Goal: Navigation & Orientation: Find specific page/section

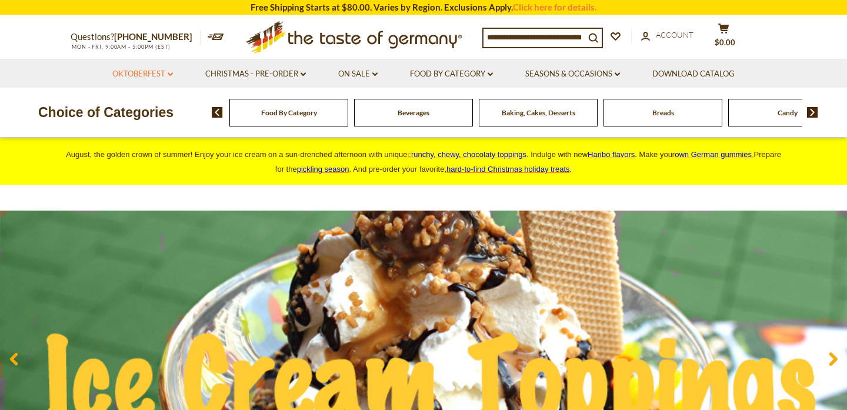
click at [158, 74] on link "Oktoberfest dropdown_arrow" at bounding box center [142, 74] width 61 height 13
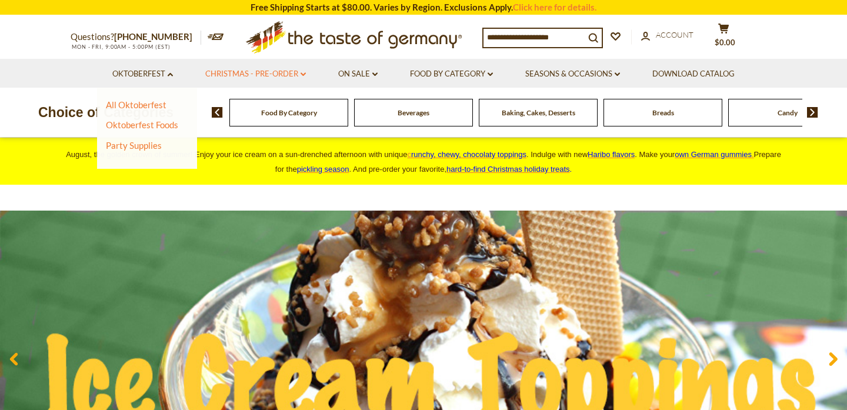
click at [229, 75] on link "Christmas - PRE-ORDER dropdown_arrow" at bounding box center [255, 74] width 101 height 13
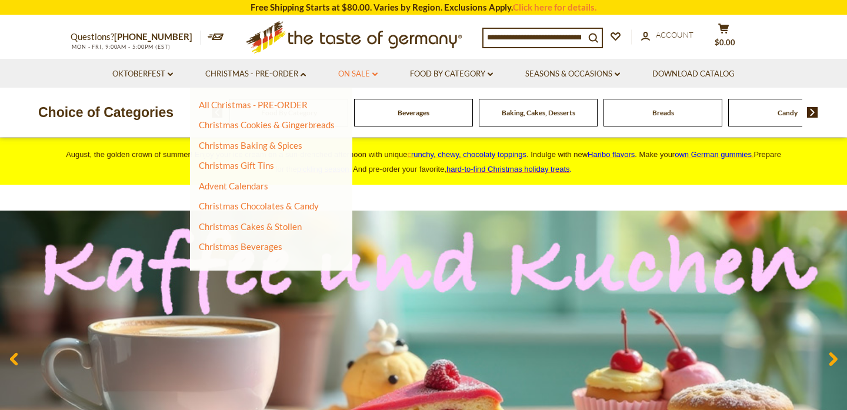
click at [372, 75] on icon "dropdown_arrow" at bounding box center [374, 74] width 5 height 4
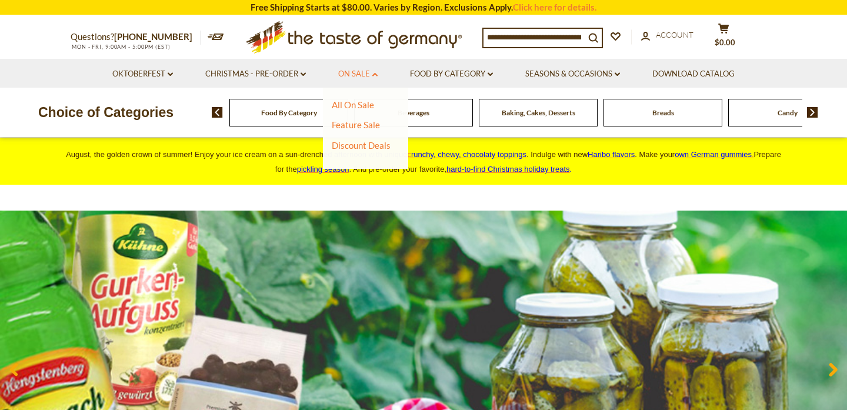
click at [372, 75] on link "On Sale dropdown_arrow" at bounding box center [357, 74] width 39 height 13
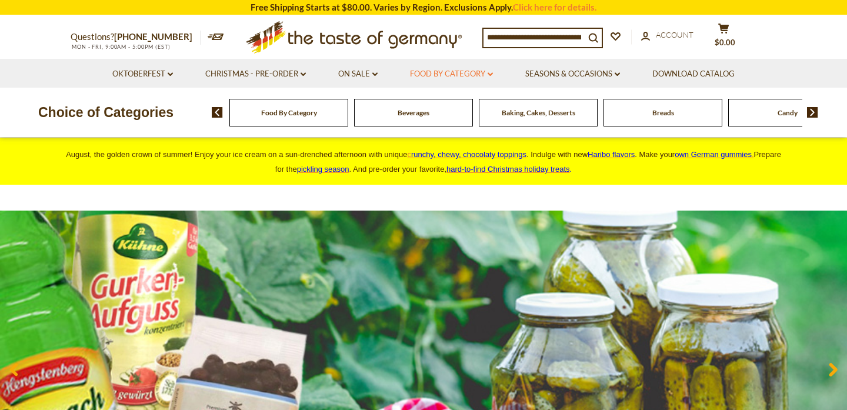
click at [440, 73] on link "Food By Category dropdown_arrow" at bounding box center [451, 74] width 83 height 13
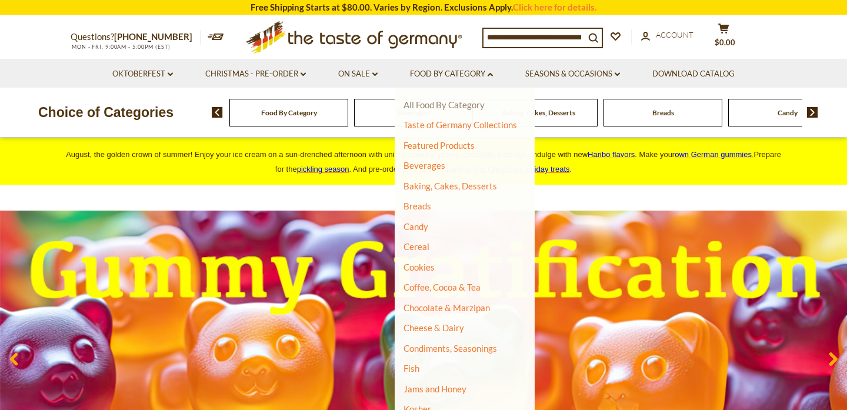
click at [432, 104] on link "All Food By Category" at bounding box center [444, 104] width 81 height 11
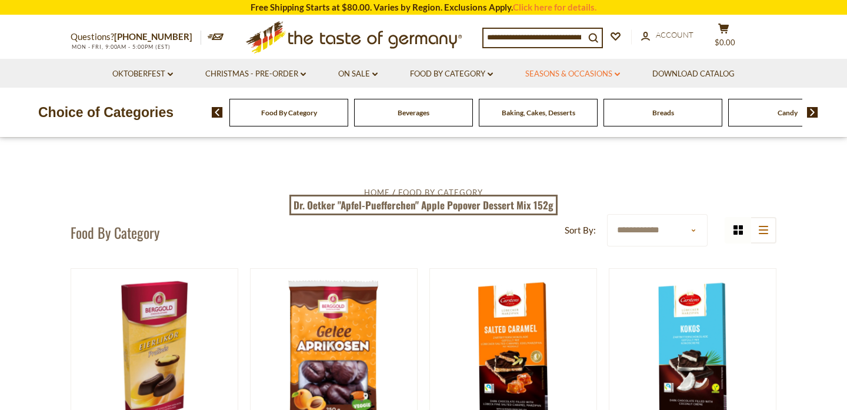
click at [608, 80] on link "Seasons & Occasions dropdown_arrow" at bounding box center [572, 74] width 95 height 13
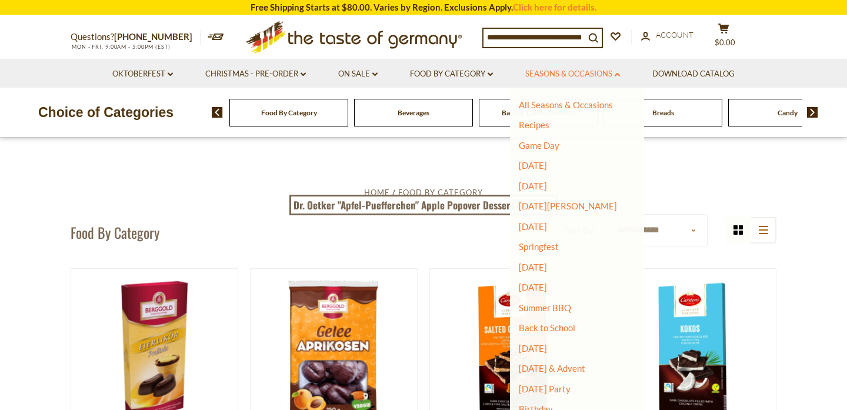
click at [595, 69] on link "Seasons & Occasions dropdown_arrow" at bounding box center [572, 74] width 95 height 13
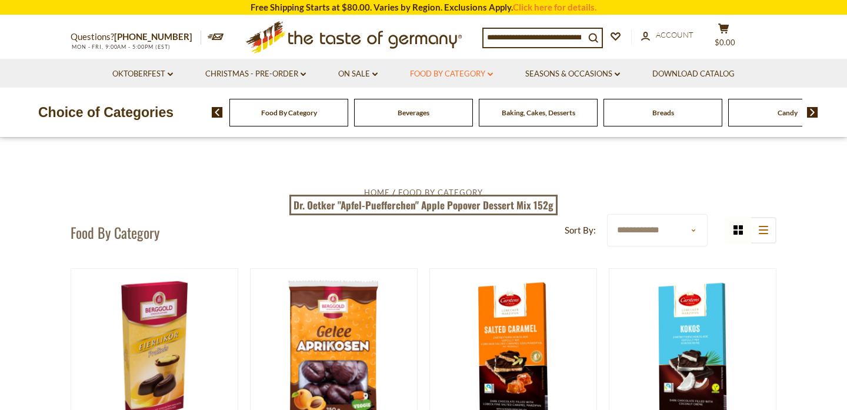
click at [467, 79] on link "Food By Category dropdown_arrow" at bounding box center [451, 74] width 83 height 13
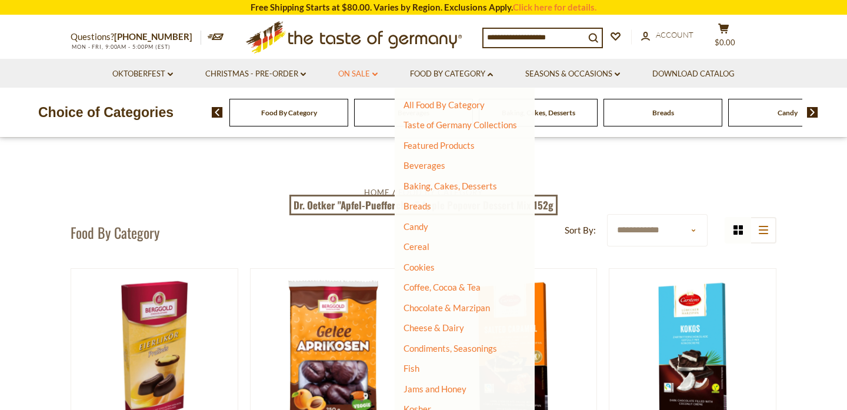
click at [340, 68] on link "On Sale dropdown_arrow" at bounding box center [357, 74] width 39 height 13
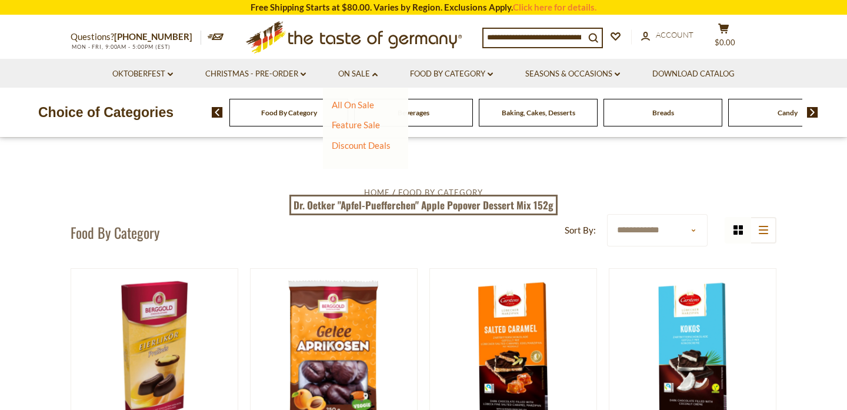
click at [278, 65] on li "Christmas - PRE-ORDER dropdown_arrow All Christmas - PRE-ORDER Christmas Cookie…" at bounding box center [255, 73] width 131 height 29
click at [275, 75] on link "Christmas - PRE-ORDER dropdown_arrow" at bounding box center [255, 74] width 101 height 13
